Goal: Task Accomplishment & Management: Use online tool/utility

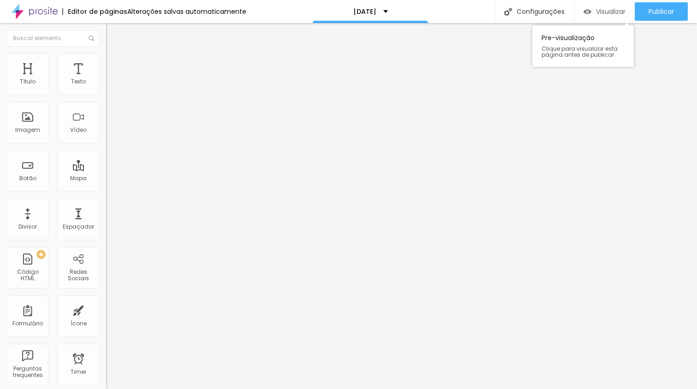
click at [597, 8] on span "Visualizar" at bounding box center [611, 11] width 30 height 7
click at [106, 79] on span "Trocar imagem" at bounding box center [131, 76] width 50 height 8
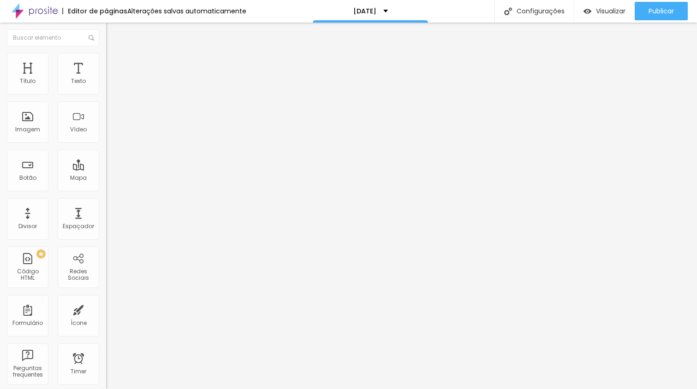
scroll to position [0, 0]
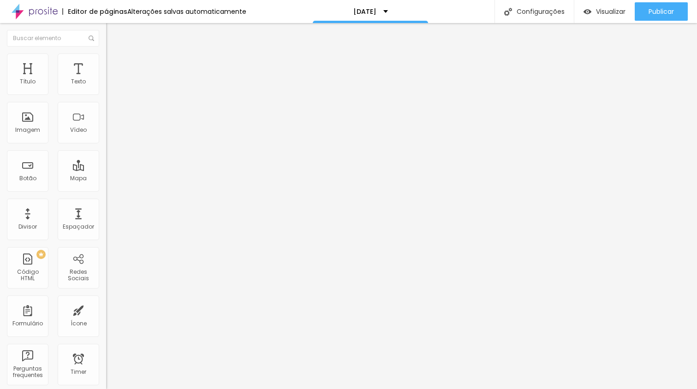
scroll to position [0, 0]
click at [106, 54] on li "Avançado" at bounding box center [159, 58] width 106 height 9
click at [106, 63] on ul "Estilo Avançado" at bounding box center [159, 53] width 106 height 18
click at [114, 54] on span "Estilo" at bounding box center [121, 51] width 14 height 8
click at [113, 34] on img "button" at bounding box center [116, 33] width 7 height 7
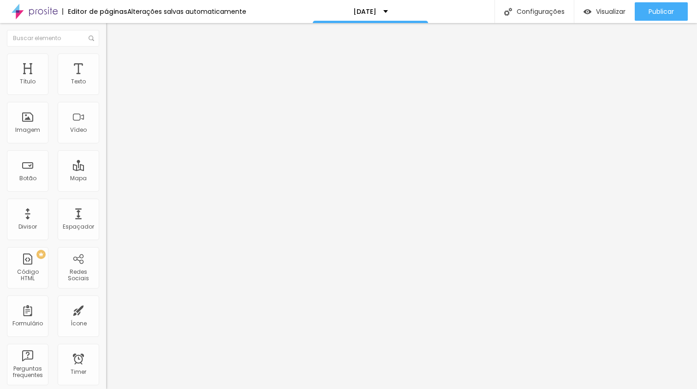
click at [110, 86] on icon "button" at bounding box center [113, 83] width 6 height 6
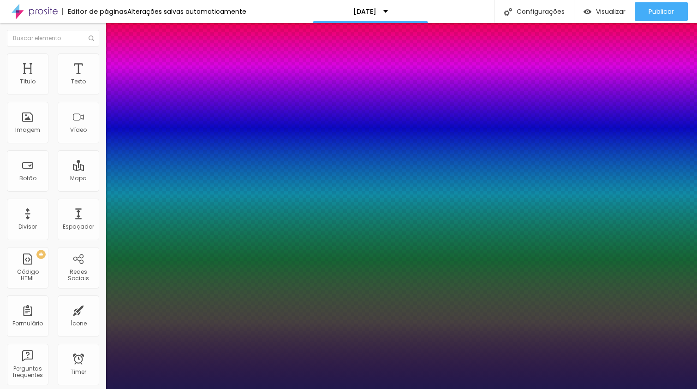
type input "1"
type input "14"
type input "1"
type input "20"
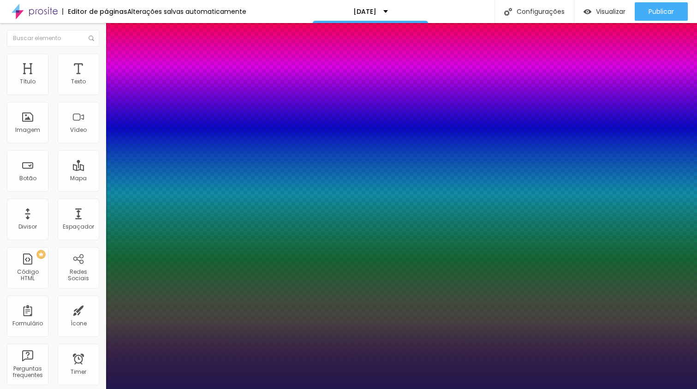
type input "20"
type input "1"
type input "26"
type input "1"
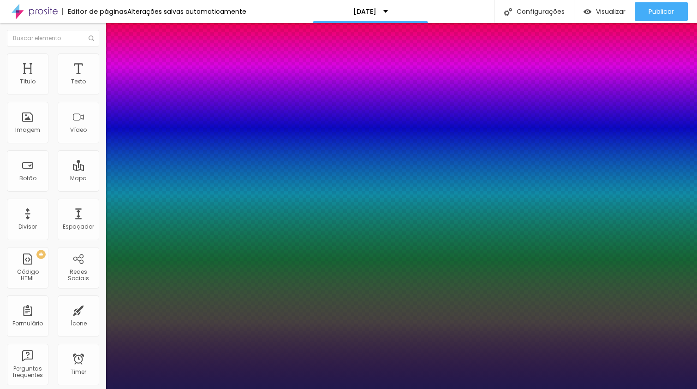
type input "39"
type input "1"
type input "50"
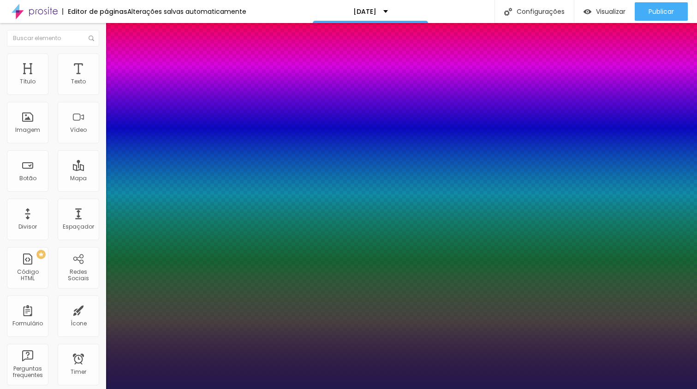
type input "1"
type input "53"
type input "1"
type input "54"
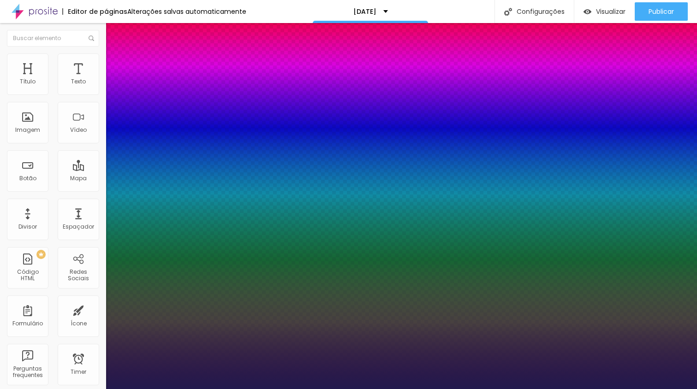
type input "54"
type input "1"
type input "53"
type input "1"
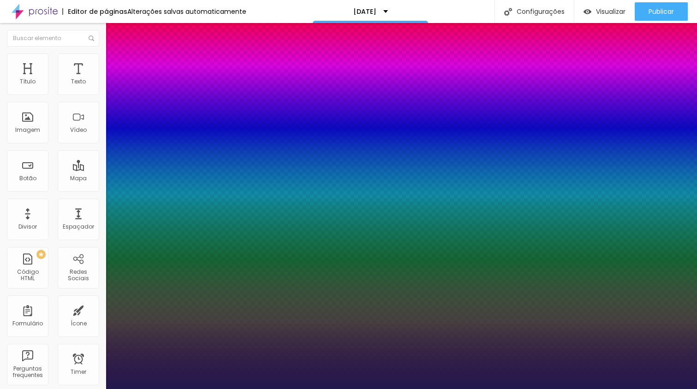
type input "52"
type input "1"
type input "50"
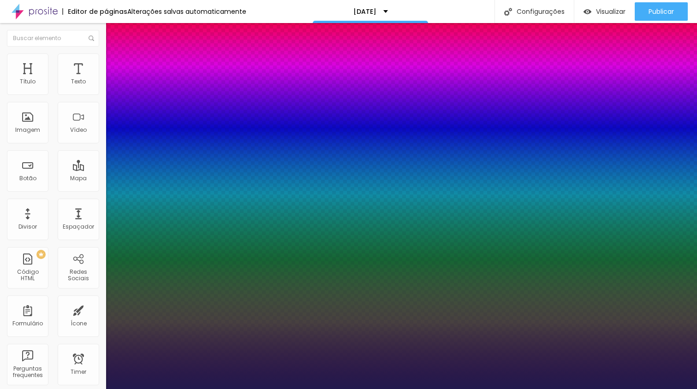
type input "1"
type input "49"
type input "1"
type input "47"
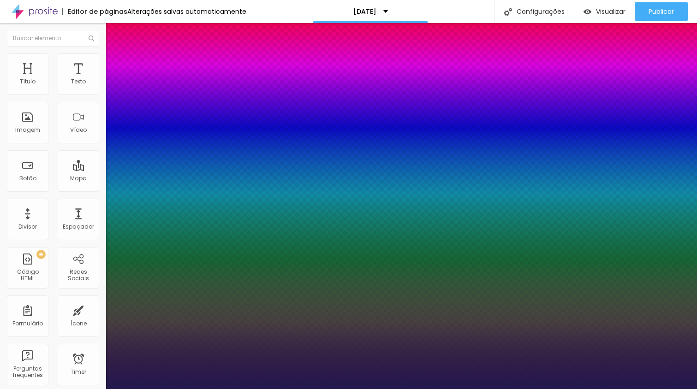
type input "47"
type input "1"
type input "45"
type input "1"
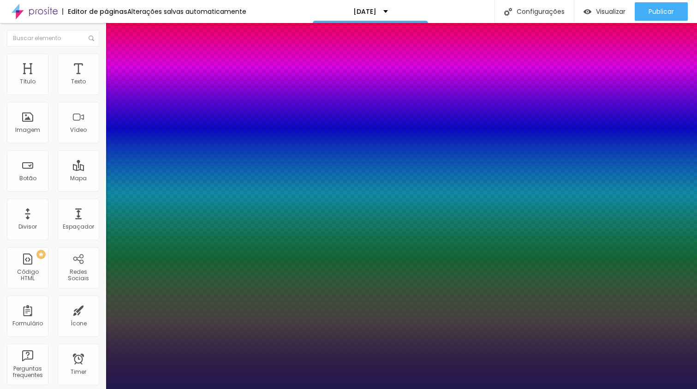
type input "42"
type input "1"
type input "39"
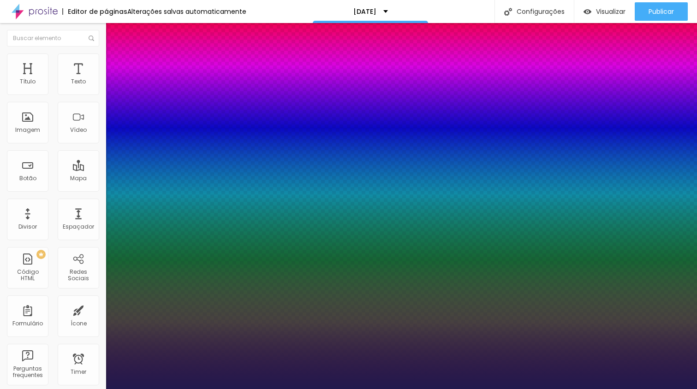
type input "1"
type input "37"
type input "1"
type input "36"
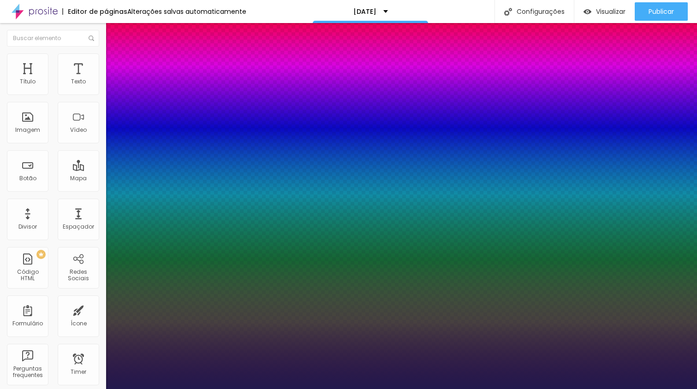
type input "36"
type input "1"
type input "35"
type input "1"
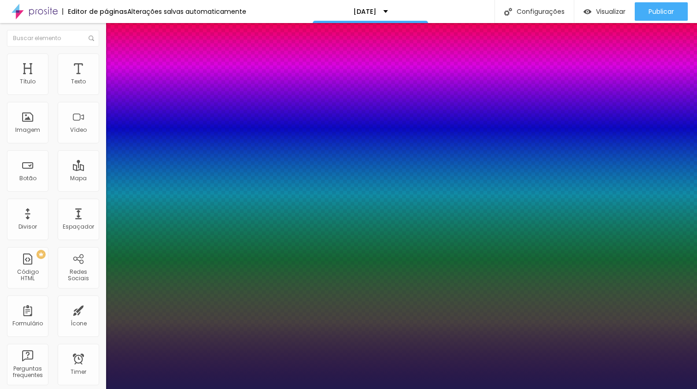
type input "33"
type input "1"
type input "30"
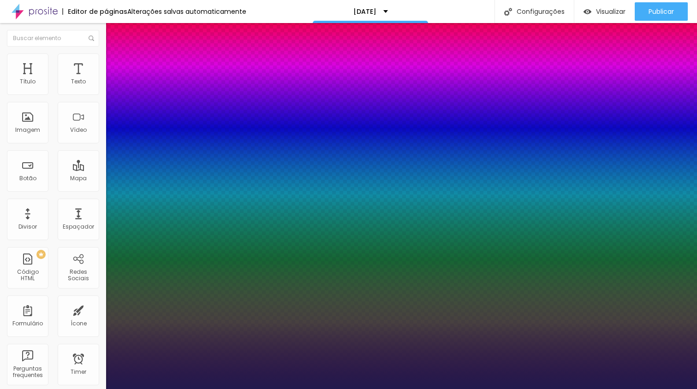
type input "1"
type input "26"
type input "1"
type input "19"
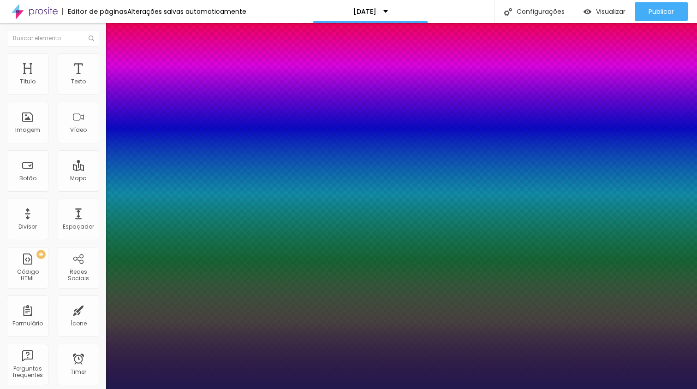
type input "19"
type input "1"
type input "14"
type input "1"
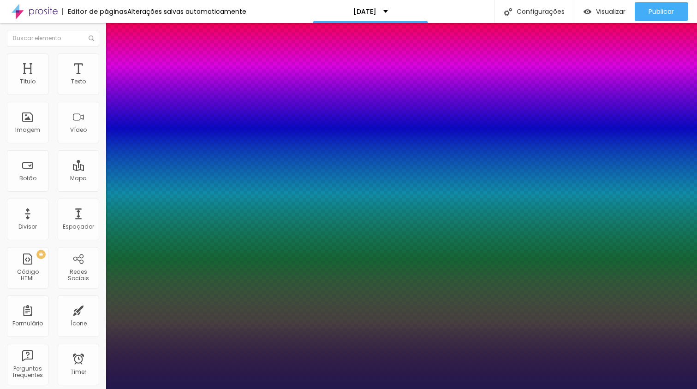
type input "8"
type input "1"
type input "9"
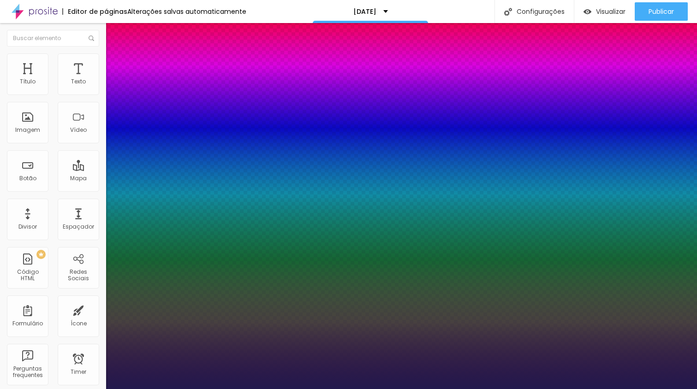
type input "1"
type input "10"
type input "1"
type input "11"
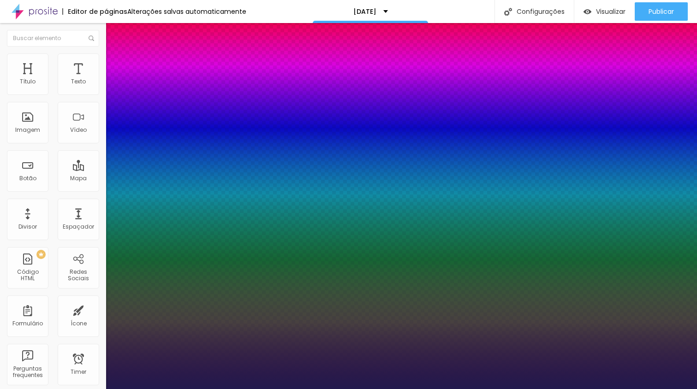
type input "11"
type input "1"
type input "12"
type input "1"
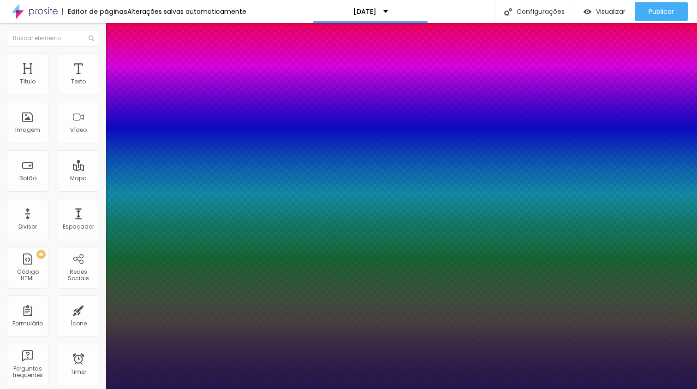
type input "13"
type input "1"
type input "14"
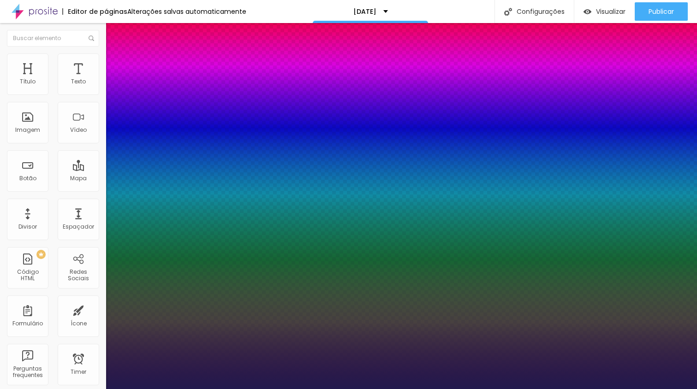
type input "1"
type input "16"
type input "1"
type input "17"
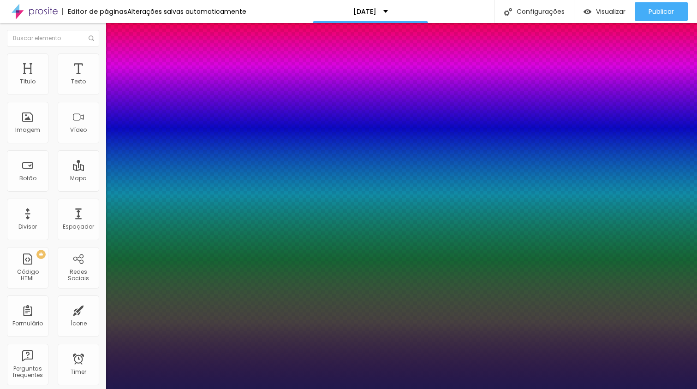
type input "17"
type input "1"
type input "18"
type input "1"
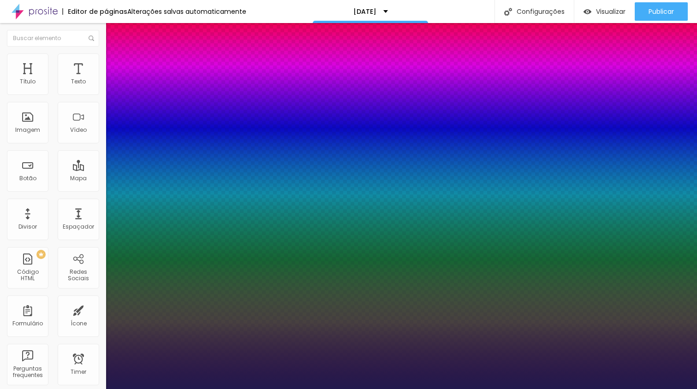
type input "19"
type input "1"
type input "20"
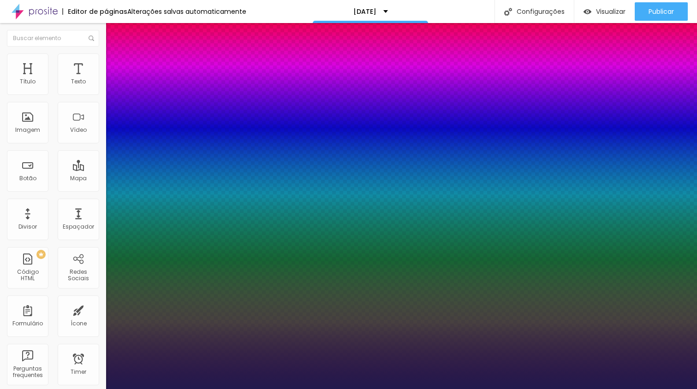
type input "1"
type input "21"
type input "1"
type input "22"
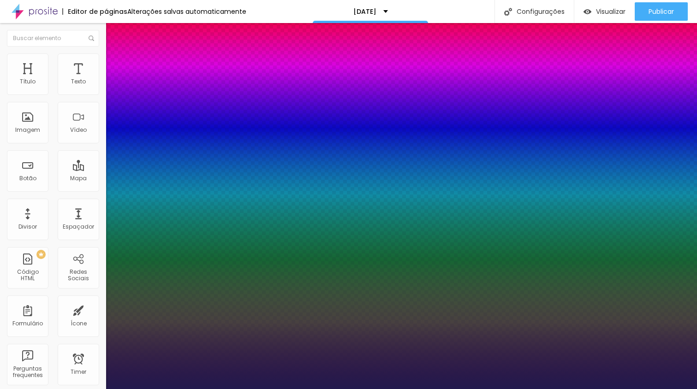
type input "22"
type input "1"
drag, startPoint x: 128, startPoint y: 153, endPoint x: 128, endPoint y: 142, distance: 10.6
type input "22"
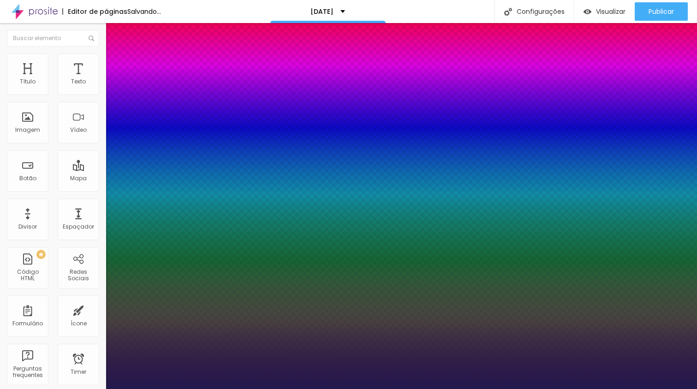
type input "1"
click at [310, 389] on div at bounding box center [348, 389] width 697 height 0
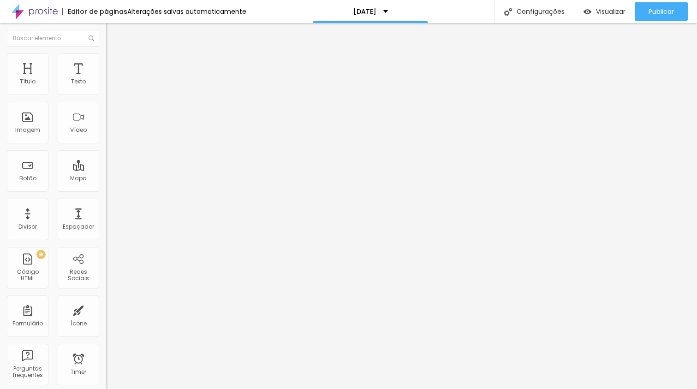
click at [106, 137] on button "button" at bounding box center [112, 132] width 13 height 10
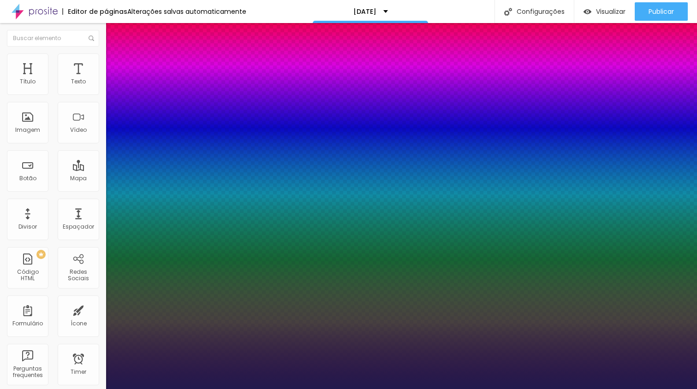
type input "1"
click at [93, 389] on div at bounding box center [348, 389] width 697 height 0
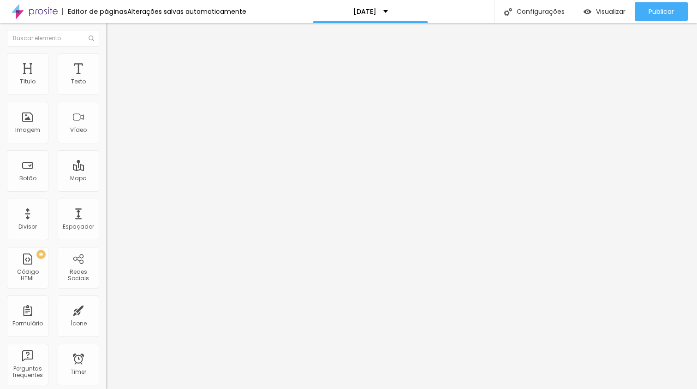
click at [110, 165] on icon "button" at bounding box center [113, 162] width 6 height 6
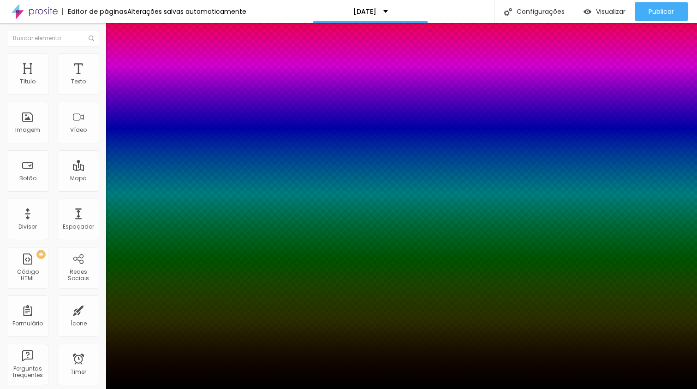
click at [95, 389] on div at bounding box center [348, 389] width 697 height 0
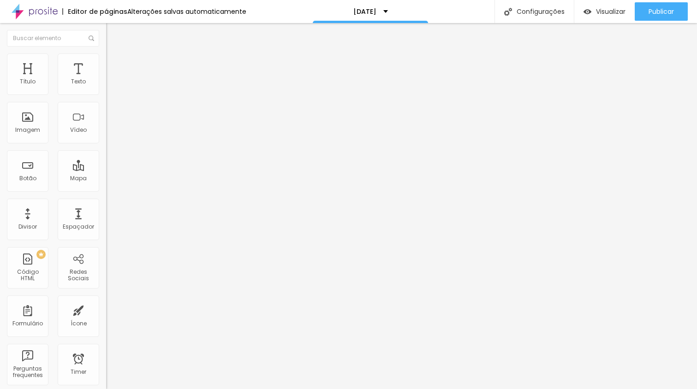
click at [114, 63] on span "Avançado" at bounding box center [129, 60] width 30 height 8
click at [106, 60] on li "Avançado" at bounding box center [159, 58] width 106 height 9
click at [106, 84] on span "Encaixotado" at bounding box center [124, 80] width 36 height 8
click at [106, 98] on span "Completo" at bounding box center [120, 94] width 28 height 8
click at [106, 89] on div "Encaixotado" at bounding box center [159, 86] width 106 height 6
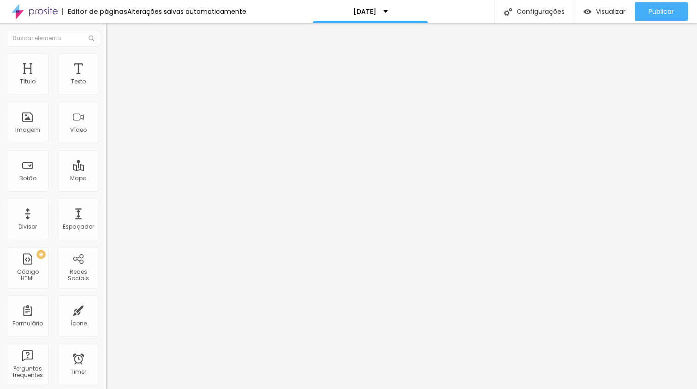
click at [106, 60] on li "Estilo" at bounding box center [159, 58] width 106 height 9
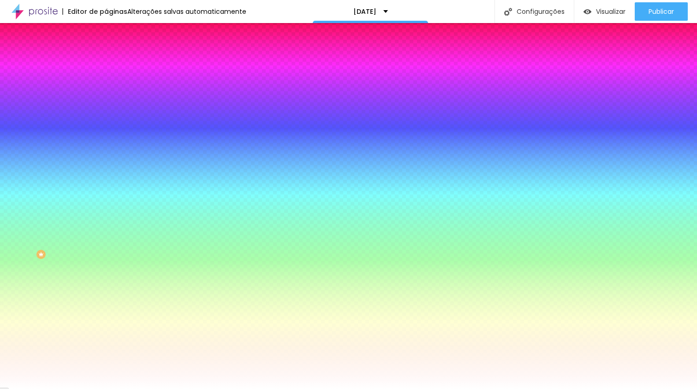
click at [106, 63] on li "Avançado" at bounding box center [159, 67] width 106 height 9
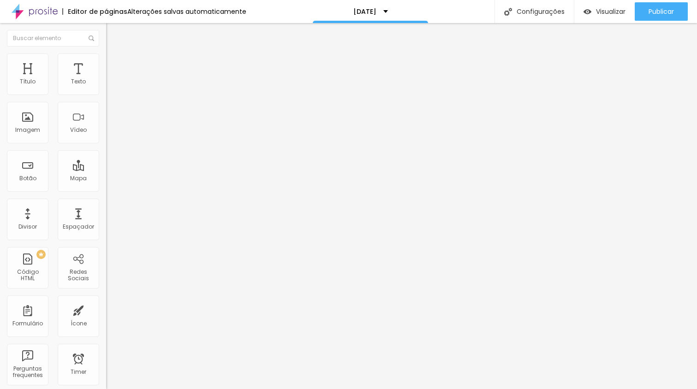
click at [106, 60] on li "Estilo" at bounding box center [159, 58] width 106 height 9
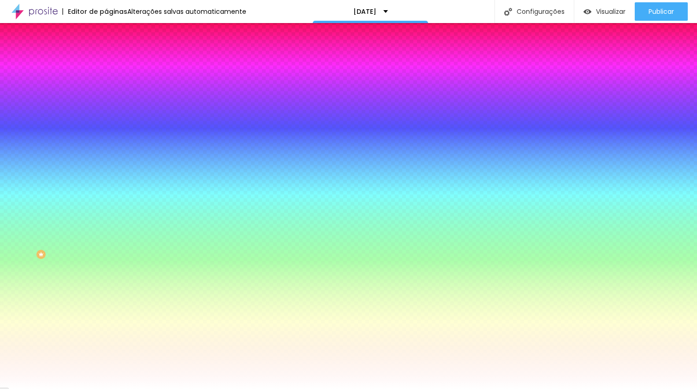
click at [106, 96] on span "Nenhum" at bounding box center [118, 92] width 24 height 8
click at [106, 109] on div "Parallax" at bounding box center [159, 107] width 106 height 6
click at [106, 102] on span "Nenhum" at bounding box center [118, 98] width 24 height 8
click at [106, 96] on span "Nenhum" at bounding box center [118, 92] width 24 height 8
click at [106, 84] on div "Adicionar imagem" at bounding box center [159, 81] width 106 height 6
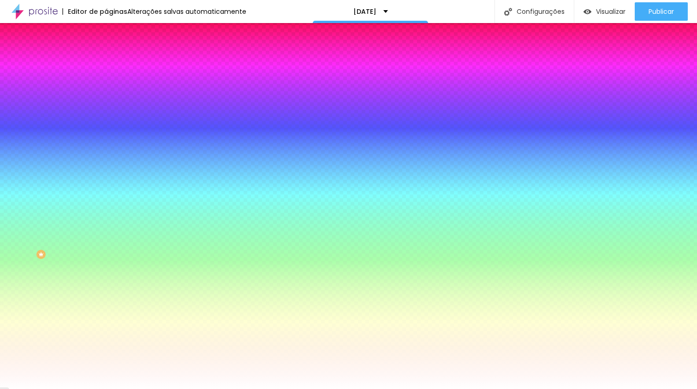
click at [106, 63] on li "Avançado" at bounding box center [159, 67] width 106 height 9
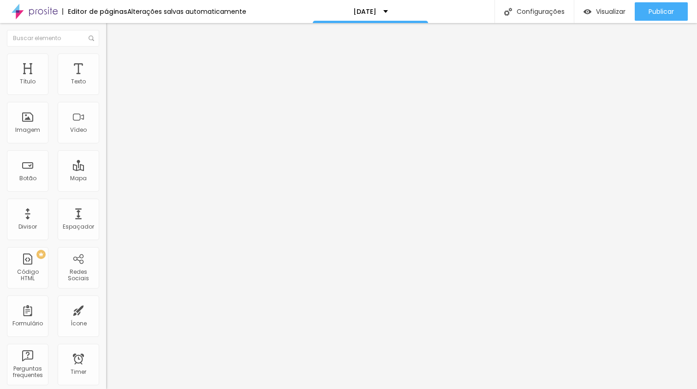
click at [114, 54] on span "Conteúdo" at bounding box center [128, 51] width 29 height 8
click at [106, 84] on div "Modo Encaixotado Encaixotado Completo" at bounding box center [159, 84] width 106 height 25
click at [106, 84] on span "Encaixotado" at bounding box center [124, 80] width 36 height 8
click at [106, 58] on img at bounding box center [110, 58] width 8 height 8
click at [114, 54] on span "Estilo" at bounding box center [121, 51] width 14 height 8
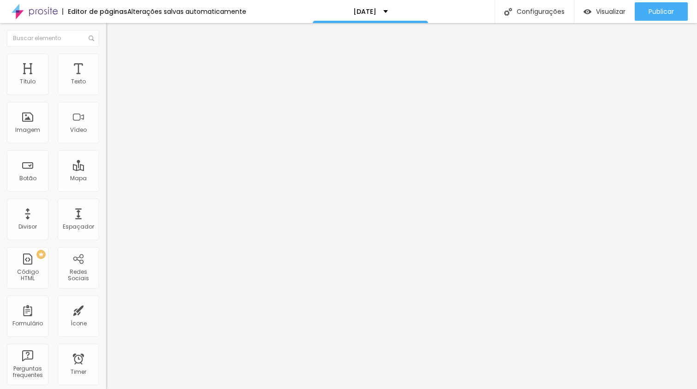
click at [106, 89] on button "button" at bounding box center [112, 84] width 13 height 10
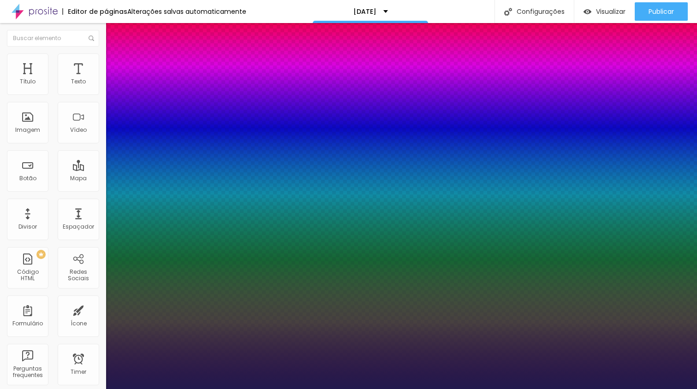
type input "1"
type input "12"
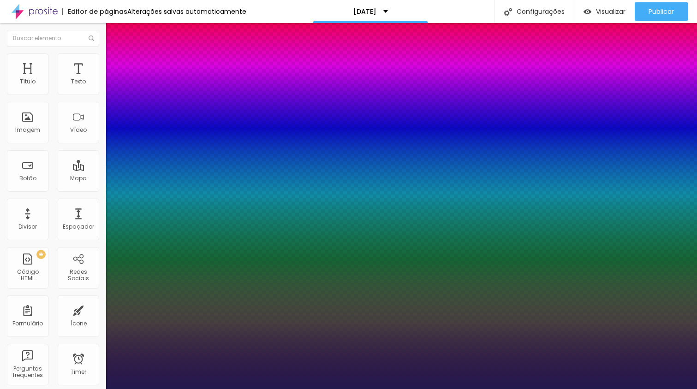
type input "1"
type input "13"
type input "1"
type input "14"
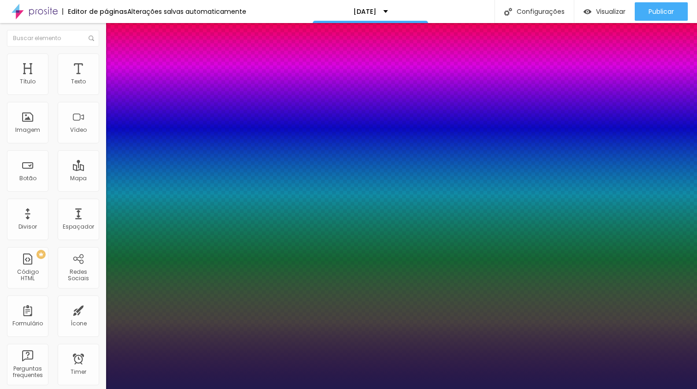
type input "14"
type input "1"
type input "16"
type input "1"
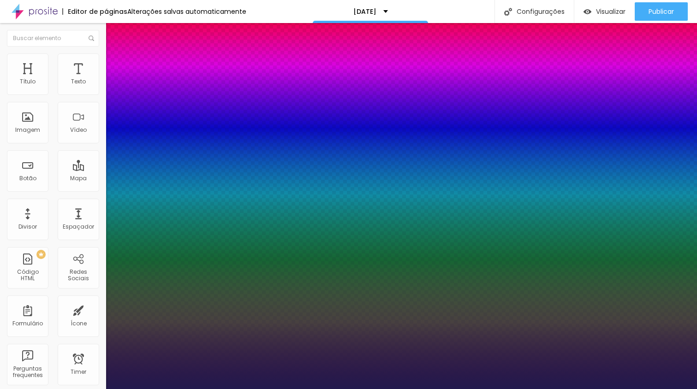
type input "17"
type input "1"
type input "18"
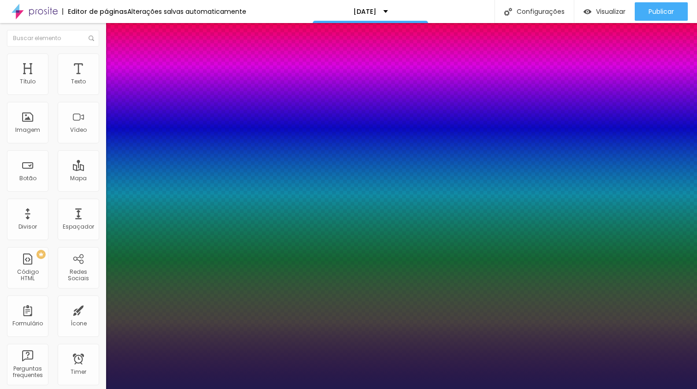
type input "1"
type input "19"
type input "1"
type input "20"
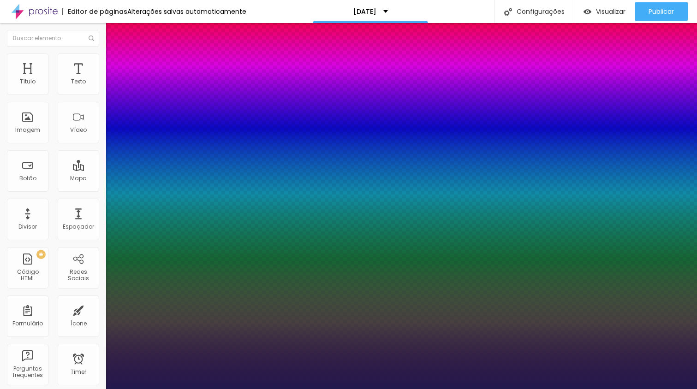
type input "20"
type input "1"
type input "21"
type input "1"
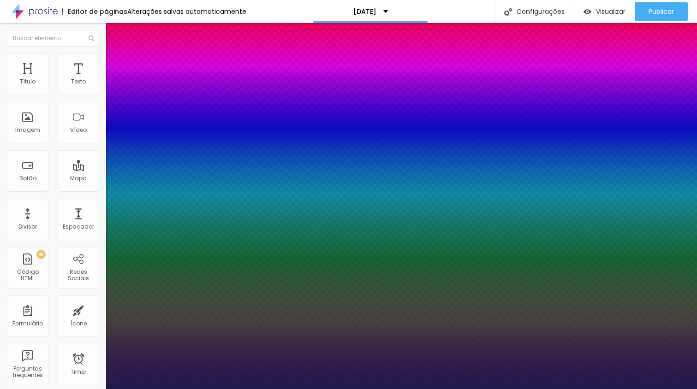
drag, startPoint x: 122, startPoint y: 153, endPoint x: 128, endPoint y: 152, distance: 6.6
type input "21"
click at [421, 389] on div at bounding box center [348, 389] width 697 height 0
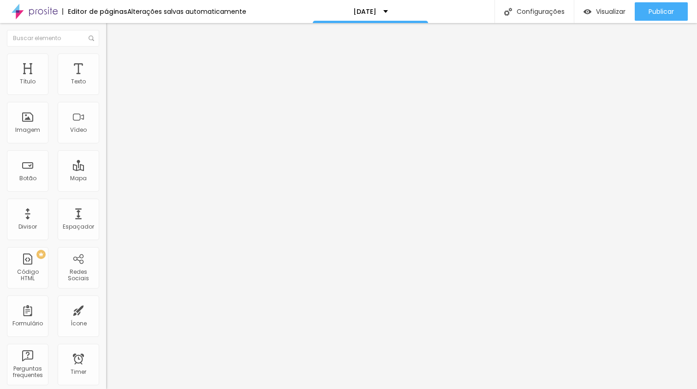
click at [106, 89] on button "button" at bounding box center [112, 84] width 13 height 10
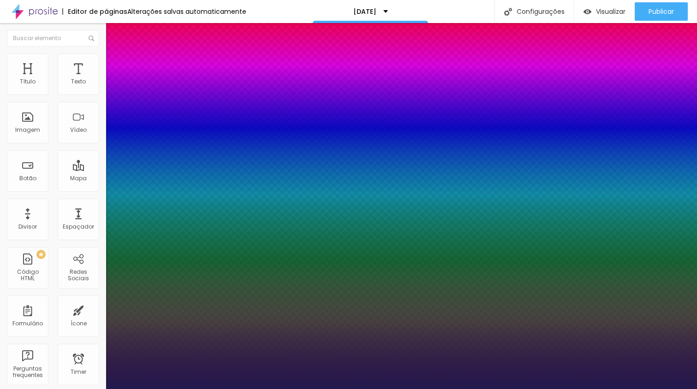
type input "1"
type input "17"
type input "1"
type input "18"
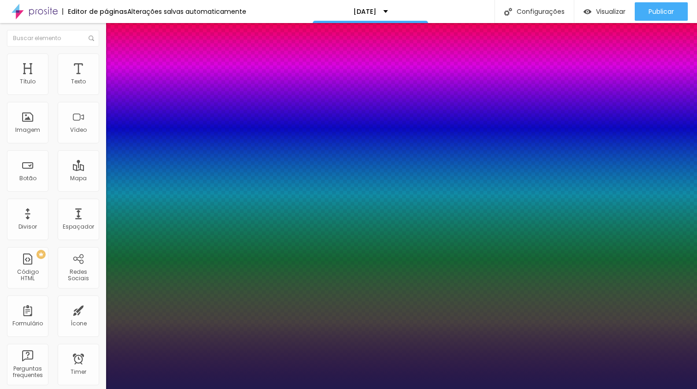
type input "18"
type input "1"
type input "19"
type input "1"
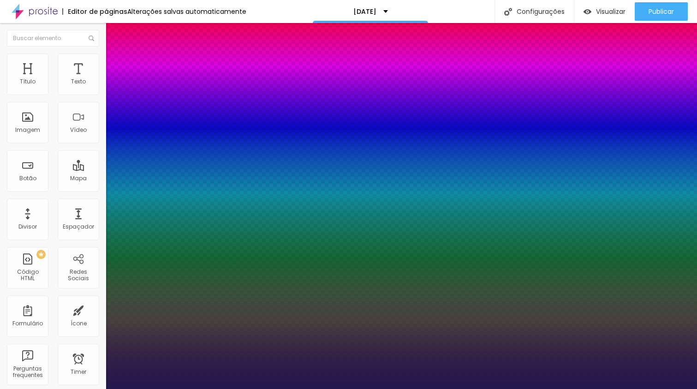
type input "20"
type input "1"
type input "21"
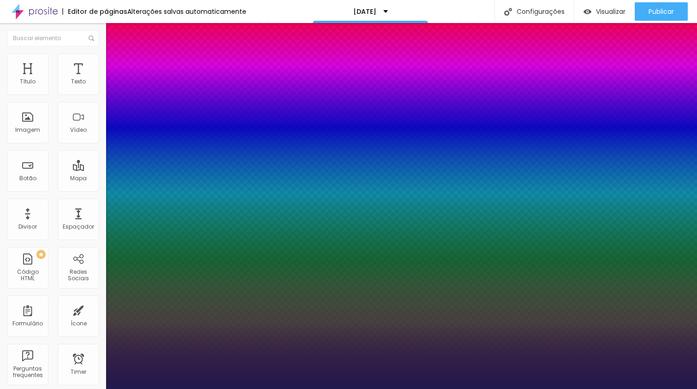
type input "1"
type input "21"
click at [311, 389] on div at bounding box center [348, 389] width 697 height 0
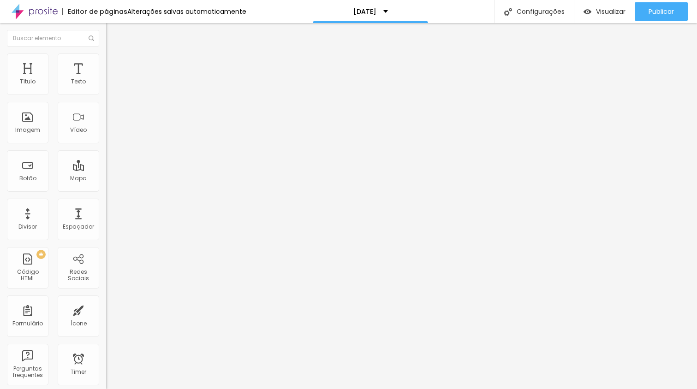
click at [106, 137] on button "button" at bounding box center [112, 132] width 13 height 10
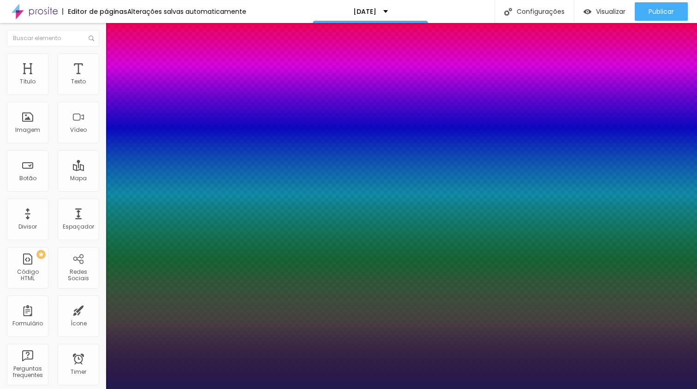
type input "1"
type input "27"
type input "1"
type input "31"
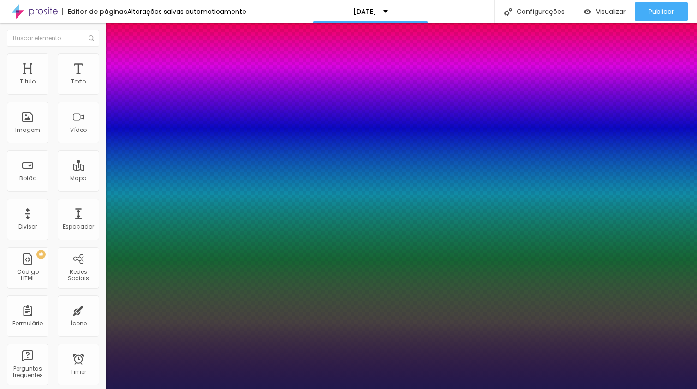
type input "31"
type input "1"
type input "33"
type input "1"
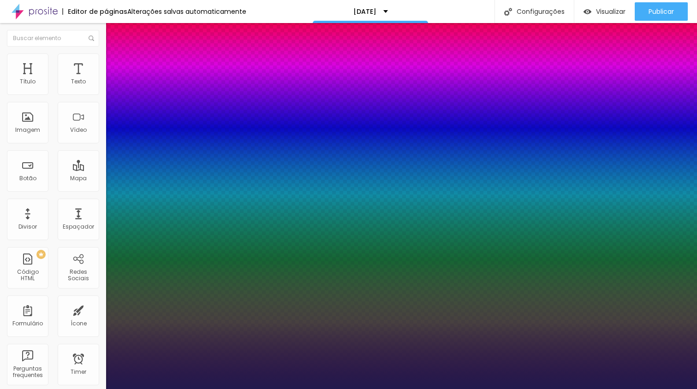
type input "36"
type input "1"
type input "37"
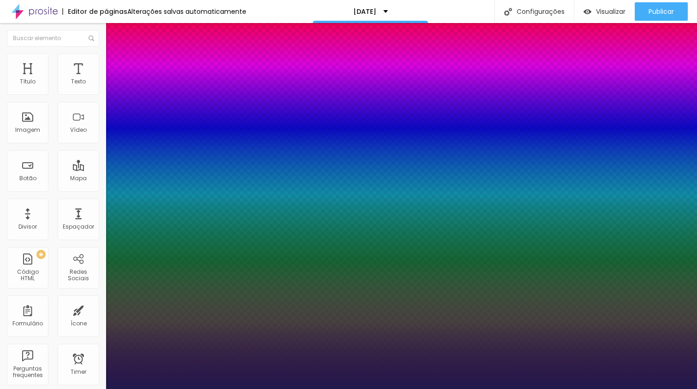
type input "1"
type input "38"
type input "1"
type input "39"
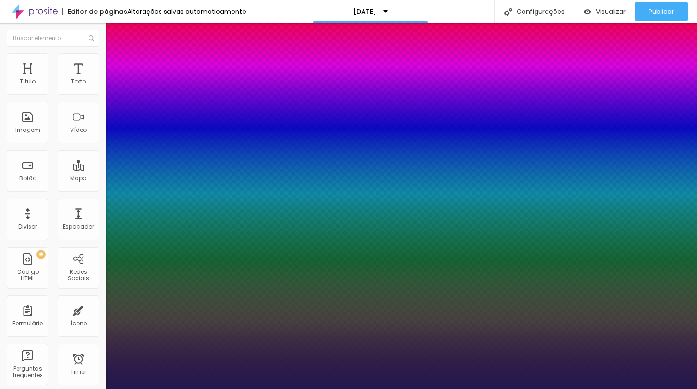
type input "39"
type input "1"
type input "38"
type input "1"
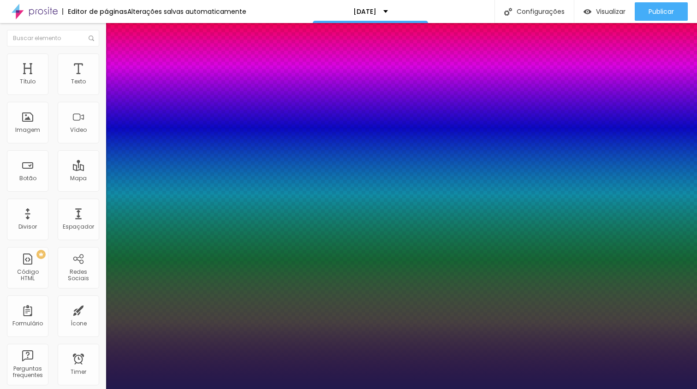
type input "37"
type input "1"
drag, startPoint x: 132, startPoint y: 257, endPoint x: 139, endPoint y: 256, distance: 7.0
type input "37"
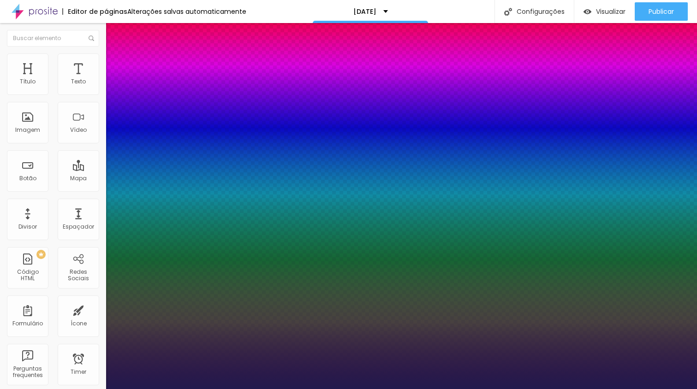
click at [264, 389] on div at bounding box center [348, 389] width 697 height 0
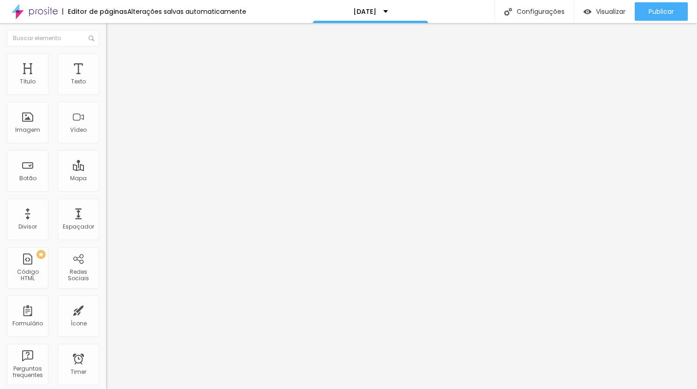
click at [110, 134] on icon "button" at bounding box center [113, 131] width 6 height 6
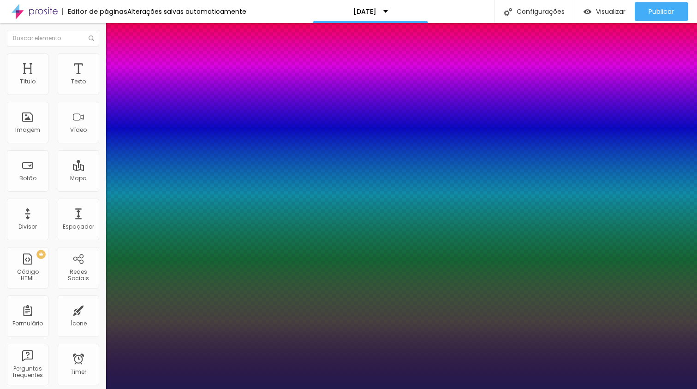
click at [247, 389] on div at bounding box center [348, 389] width 697 height 0
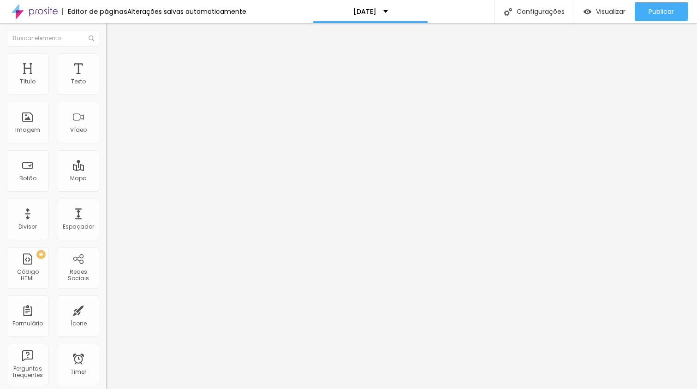
click at [106, 137] on button "button" at bounding box center [112, 132] width 13 height 10
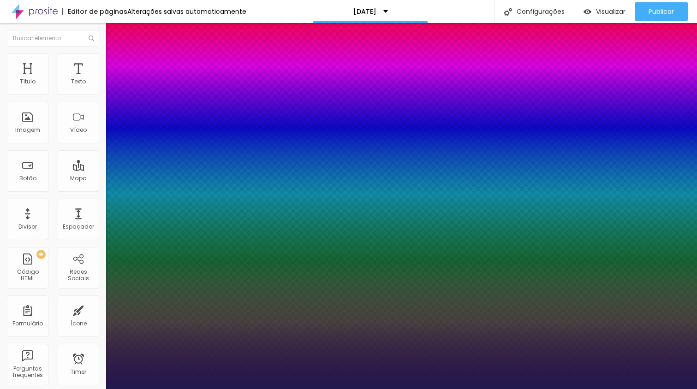
type input "1"
drag, startPoint x: 201, startPoint y: 258, endPoint x: 235, endPoint y: 259, distance: 34.2
click at [235, 259] on body "Editor de páginas Alterações salvas automaticamente [DATE] Configurações Config…" at bounding box center [348, 194] width 697 height 389
type input "8"
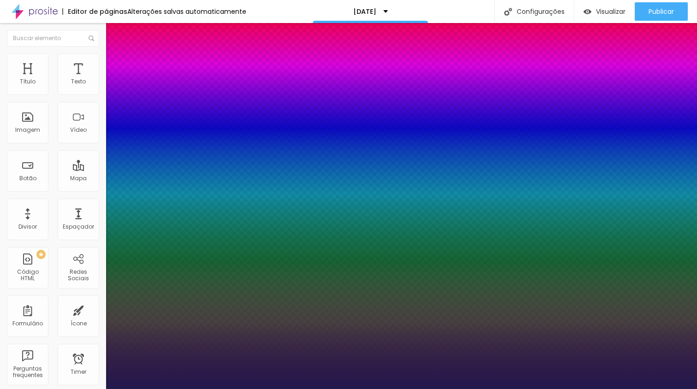
type input "3"
type input "1"
type input "37"
type input "1"
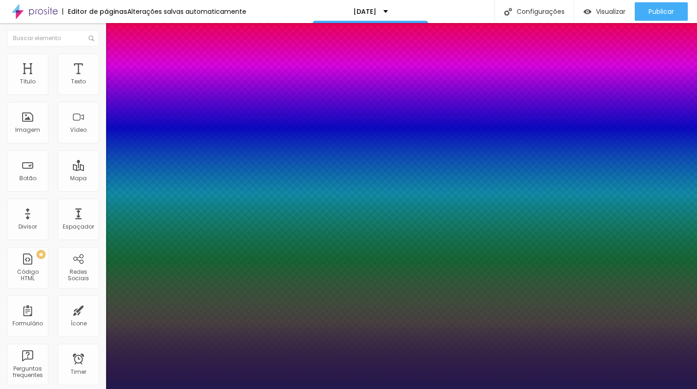
type input "37"
type input "1"
click at [402, 389] on div at bounding box center [348, 389] width 697 height 0
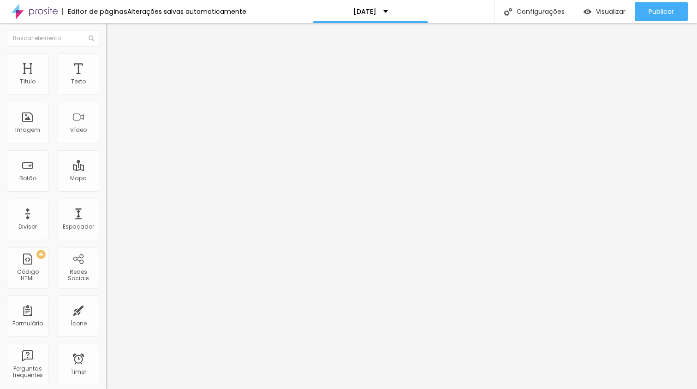
click at [114, 62] on span "Estilo" at bounding box center [121, 60] width 14 height 8
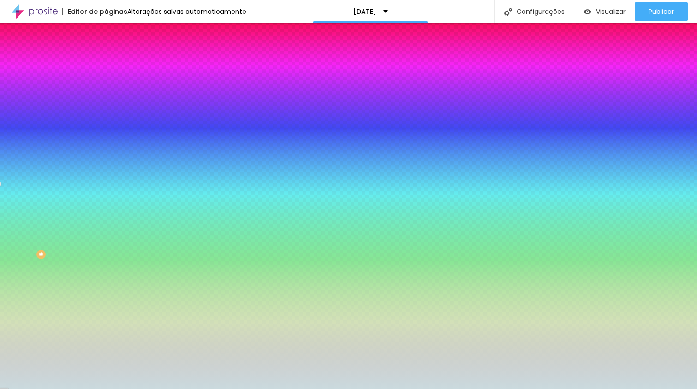
click at [106, 125] on div at bounding box center [159, 125] width 106 height 0
click at [106, 135] on input "#CADADE" at bounding box center [161, 129] width 111 height 9
paste input "512B2B"
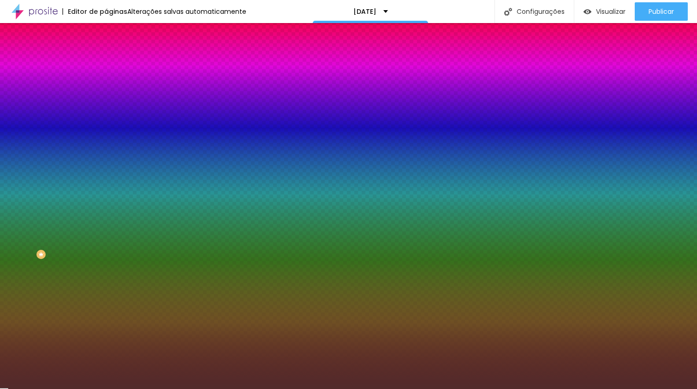
type input "#512B2B"
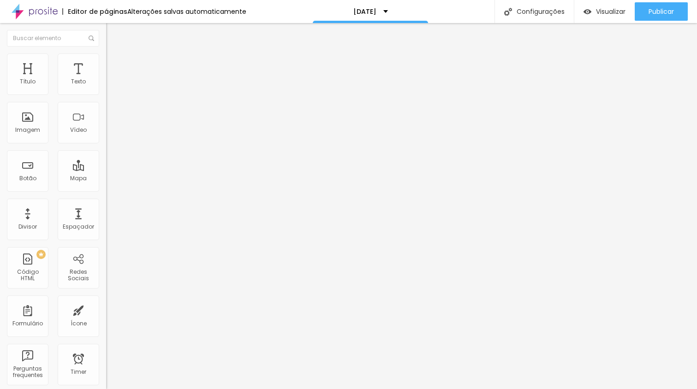
click at [106, 61] on li "Estilo" at bounding box center [159, 58] width 106 height 9
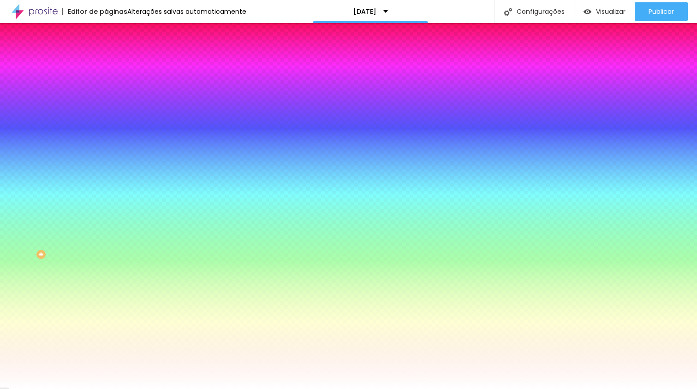
click at [106, 88] on div at bounding box center [159, 88] width 106 height 0
click at [106, 96] on input "#FFFFFF" at bounding box center [161, 92] width 111 height 9
paste input "512B2B"
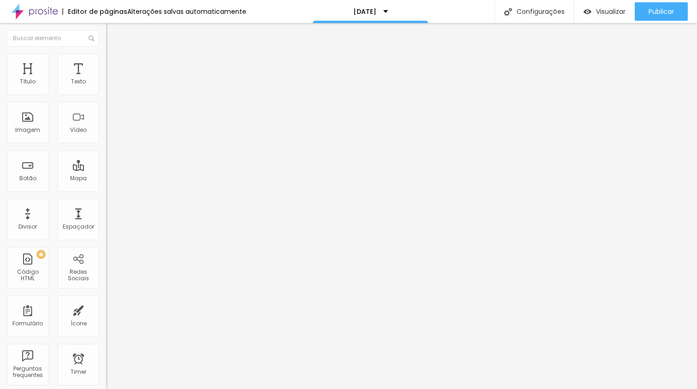
click at [106, 63] on img at bounding box center [110, 67] width 8 height 8
drag, startPoint x: 19, startPoint y: 90, endPoint x: 0, endPoint y: 91, distance: 18.9
click at [106, 91] on div "0 px Espaçamento Interno ID Html Classes Html Visível nos dispositivos Celular …" at bounding box center [159, 201] width 106 height 258
click at [106, 60] on li "Estilo" at bounding box center [159, 58] width 106 height 9
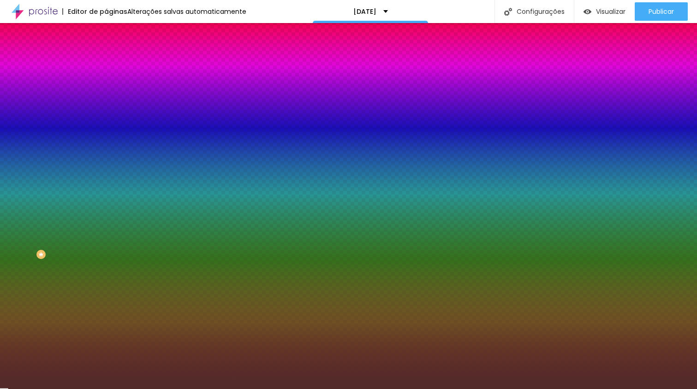
click at [106, 119] on button "button" at bounding box center [112, 124] width 13 height 10
click at [166, 389] on div at bounding box center [348, 395] width 697 height 0
click at [171, 389] on div at bounding box center [348, 395] width 697 height 0
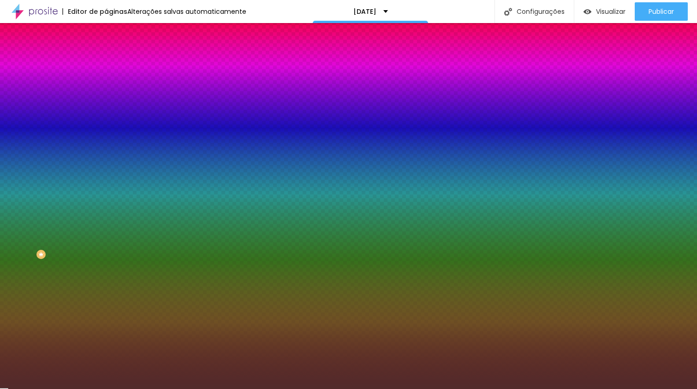
drag, startPoint x: 173, startPoint y: 174, endPoint x: 125, endPoint y: 173, distance: 47.5
paste input "512B2B"
drag, startPoint x: 155, startPoint y: 229, endPoint x: 233, endPoint y: 233, distance: 78.0
click at [233, 233] on body "Editor de páginas Alterações salvas automaticamente [DATE] Configurações Config…" at bounding box center [348, 194] width 697 height 389
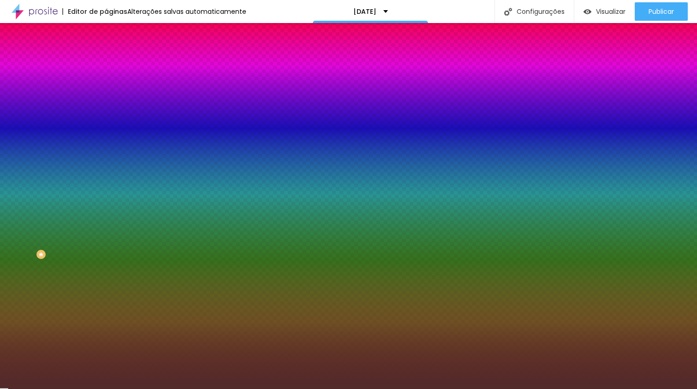
click at [58, 389] on div at bounding box center [348, 389] width 697 height 0
click at [106, 63] on li "Avançado" at bounding box center [159, 67] width 106 height 9
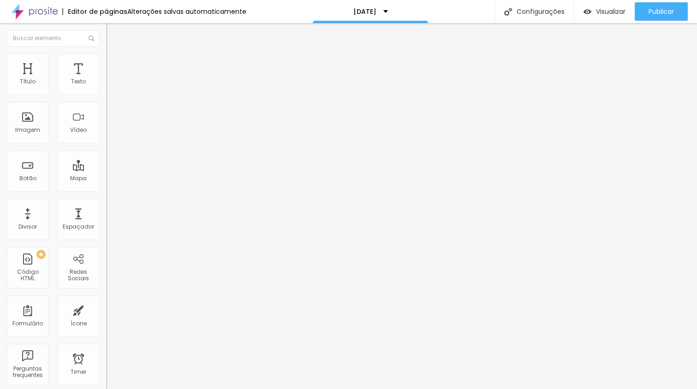
click at [114, 62] on span "Estilo" at bounding box center [121, 60] width 14 height 8
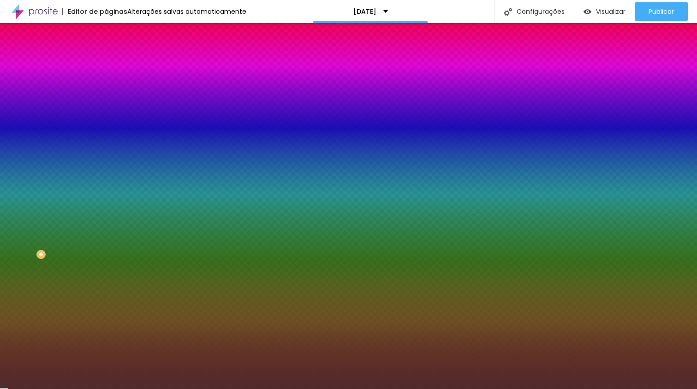
click at [106, 53] on img at bounding box center [110, 48] width 8 height 8
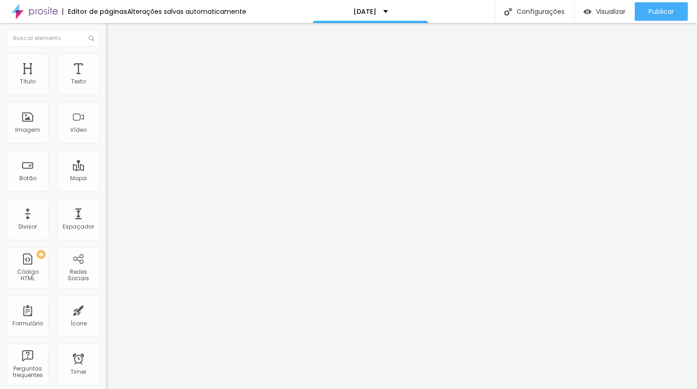
click at [106, 84] on img at bounding box center [109, 81] width 6 height 6
click at [106, 96] on div at bounding box center [159, 89] width 106 height 22
click at [106, 92] on div at bounding box center [159, 88] width 106 height 7
click at [106, 63] on img at bounding box center [110, 67] width 8 height 8
click at [106, 56] on img at bounding box center [110, 58] width 8 height 8
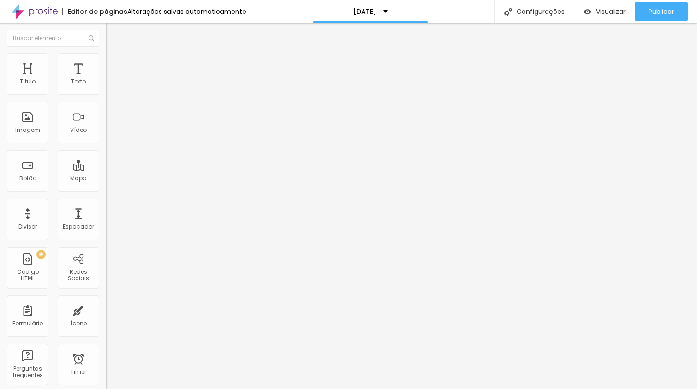
click at [106, 58] on img at bounding box center [110, 58] width 8 height 8
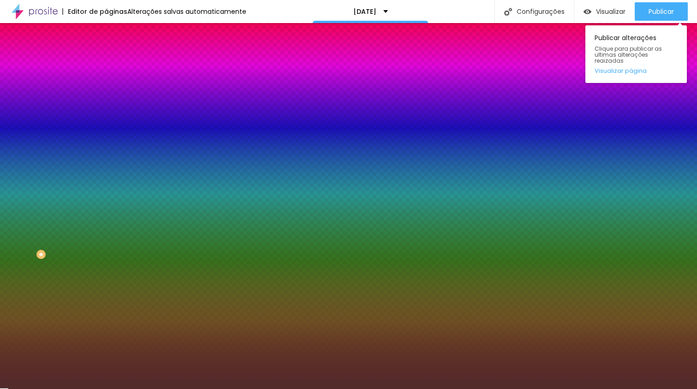
click at [600, 24] on div "Publicar alterações Clique para publicar as ultimas alterações reaizadas Visual…" at bounding box center [636, 52] width 102 height 62
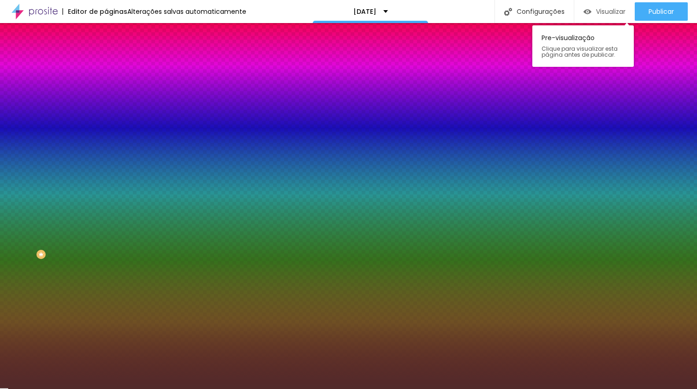
click at [600, 10] on span "Visualizar" at bounding box center [611, 11] width 30 height 7
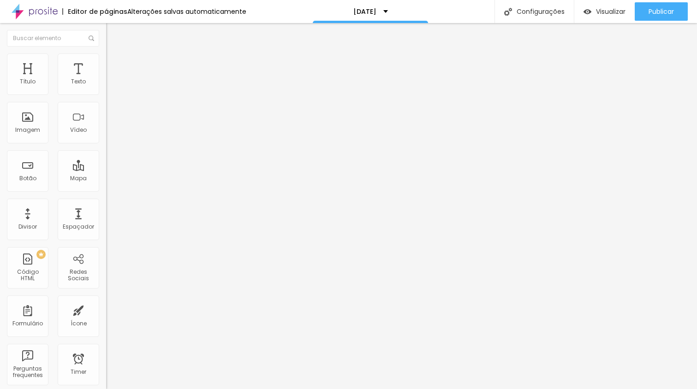
click at [106, 84] on span "Encaixotado" at bounding box center [124, 80] width 36 height 8
click at [106, 61] on li "Estilo" at bounding box center [159, 58] width 106 height 9
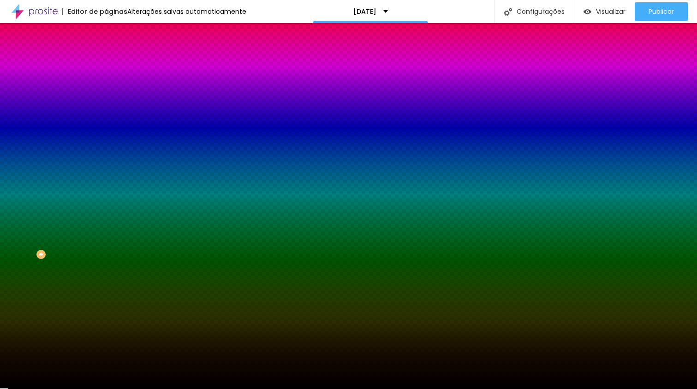
click at [106, 125] on div at bounding box center [159, 125] width 106 height 0
click at [106, 135] on input "#000000" at bounding box center [161, 129] width 111 height 9
paste input "512B2B"
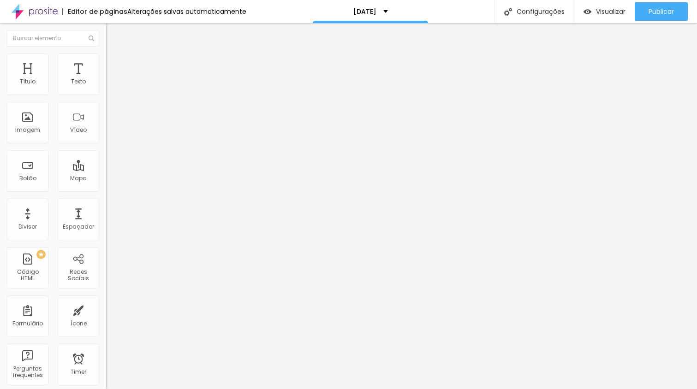
click at [106, 89] on div "Voltar ao padrão" at bounding box center [159, 78] width 106 height 20
click at [111, 85] on icon "button" at bounding box center [113, 83] width 4 height 4
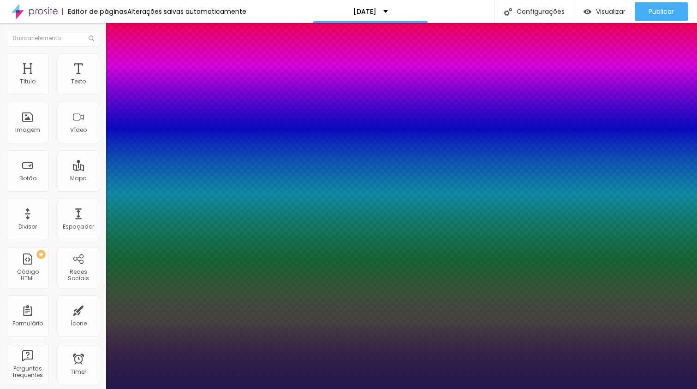
click at [340, 389] on div at bounding box center [348, 389] width 697 height 0
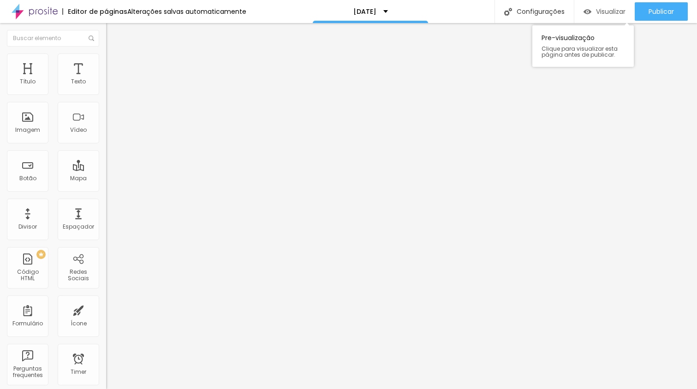
click at [584, 10] on img "button" at bounding box center [588, 12] width 8 height 8
click at [113, 35] on img "button" at bounding box center [116, 33] width 7 height 7
click at [106, 79] on span "Trocar imagem" at bounding box center [131, 76] width 50 height 8
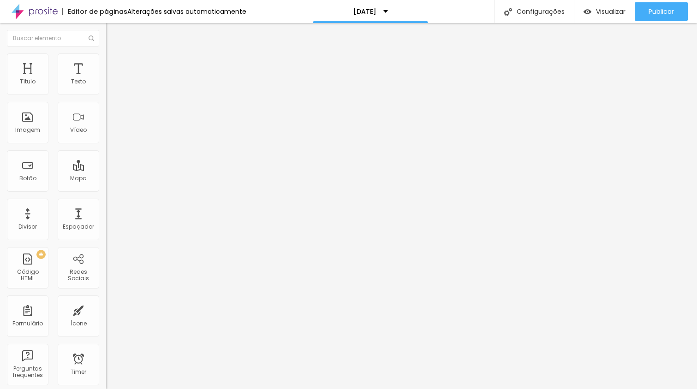
click at [106, 144] on span "Original" at bounding box center [117, 141] width 22 height 8
click at [106, 150] on span "Cinema" at bounding box center [117, 146] width 23 height 8
click at [106, 169] on div "Cinema 16:9 Padrão 4:3 Quadrado 1:1 Original" at bounding box center [159, 155] width 106 height 25
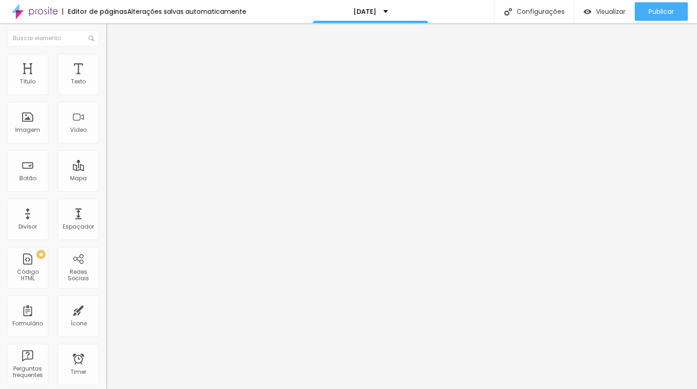
click at [106, 158] on div "Padrão 4:3" at bounding box center [159, 155] width 106 height 6
click at [106, 164] on span "Quadrado" at bounding box center [121, 160] width 30 height 8
click at [106, 155] on span "Padrão" at bounding box center [116, 152] width 21 height 8
click at [106, 169] on div "Original" at bounding box center [159, 166] width 106 height 6
